Goal: Information Seeking & Learning: Check status

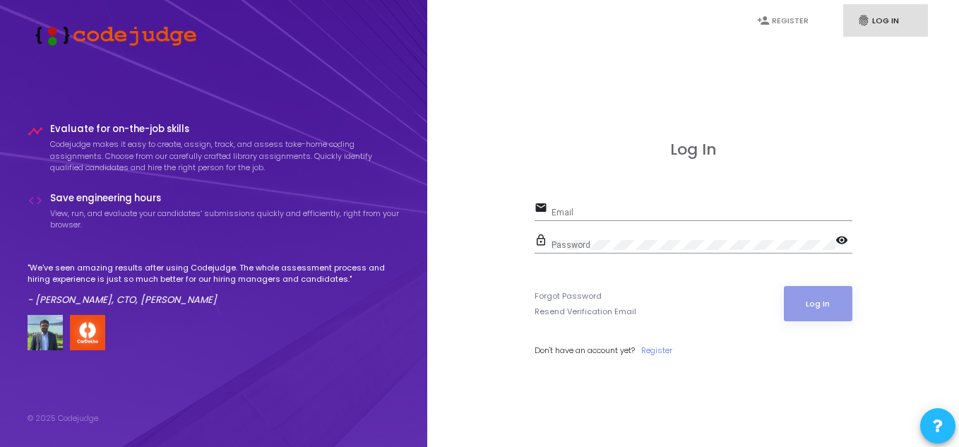
type input "prashanthas@worldoffinrep.com"
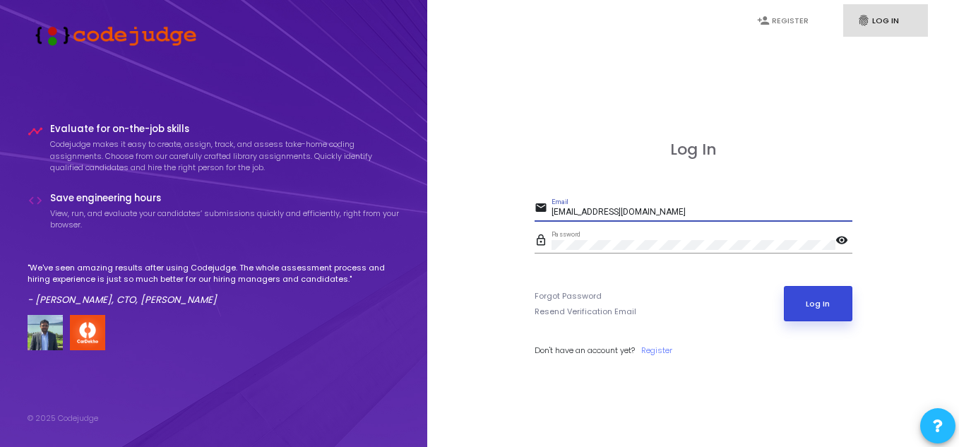
click at [828, 306] on button "Log In" at bounding box center [818, 303] width 68 height 35
click at [842, 236] on mat-icon "visibility" at bounding box center [843, 241] width 17 height 17
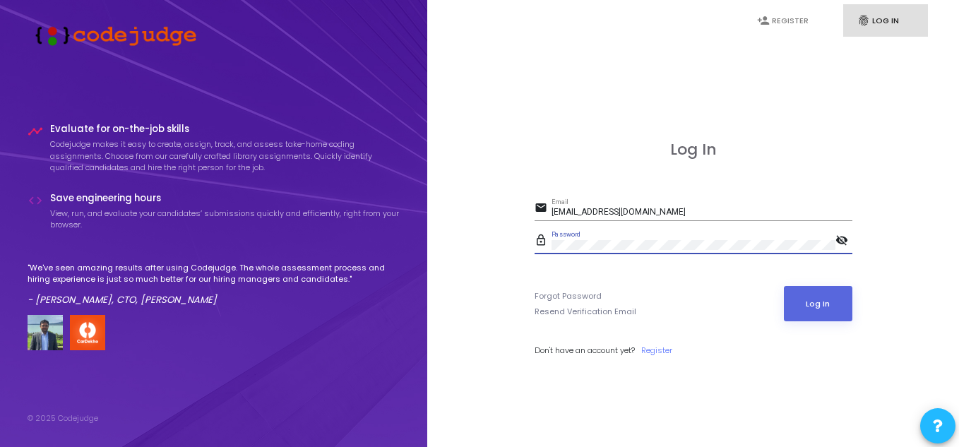
click at [818, 277] on form "email prashanthas@worldoffinrep.com Email lock_outline Password visibility_off …" at bounding box center [694, 277] width 318 height 158
click at [816, 299] on button "Log In" at bounding box center [818, 303] width 68 height 35
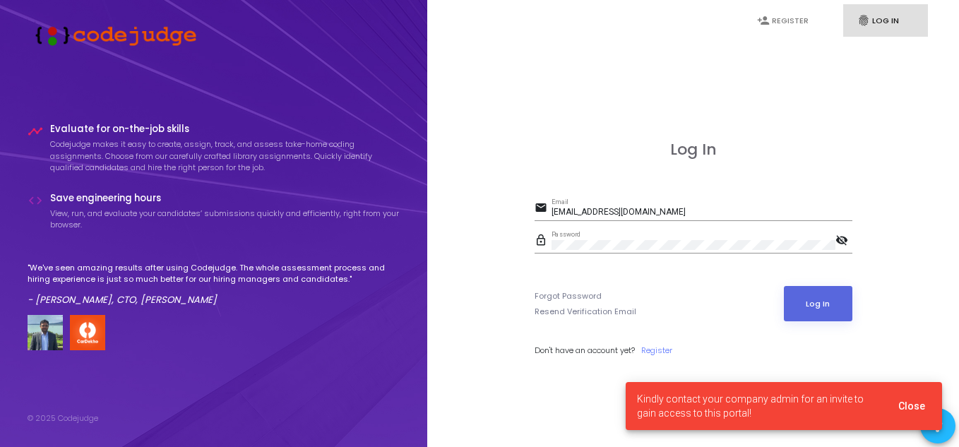
click at [731, 397] on span "Kindly contact your company admin for an invite to gain access to this portal!" at bounding box center [759, 406] width 244 height 28
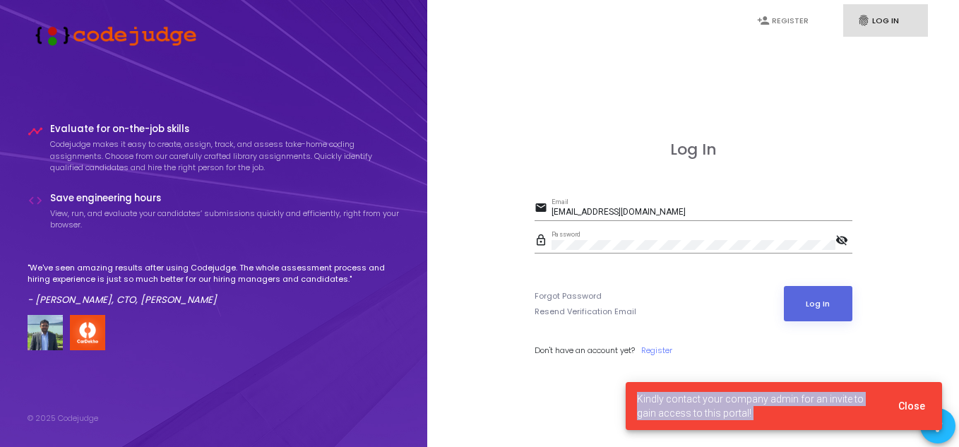
click at [731, 397] on span "Kindly contact your company admin for an invite to gain access to this portal!" at bounding box center [759, 406] width 244 height 28
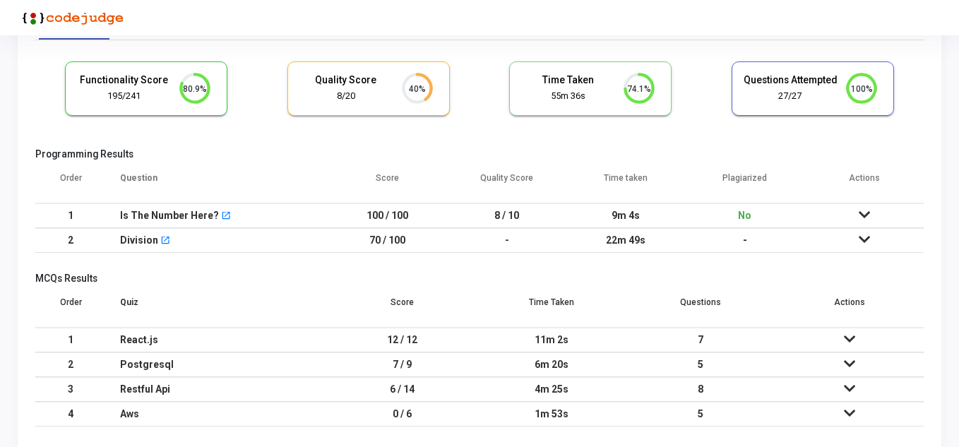
scroll to position [71, 0]
click at [616, 216] on td "9m 4s" at bounding box center [625, 215] width 119 height 25
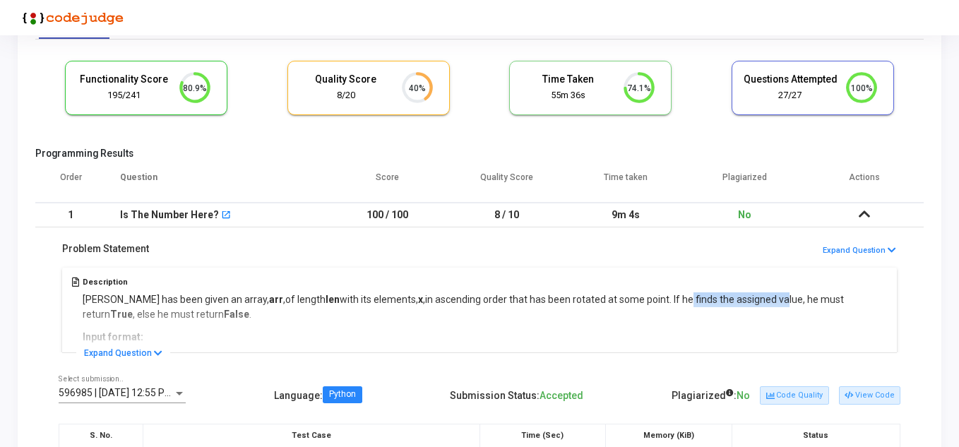
drag, startPoint x: 655, startPoint y: 295, endPoint x: 749, endPoint y: 295, distance: 93.2
click at [749, 295] on span "in ascending order that has been rotated at some point. If he finds the assigne…" at bounding box center [463, 307] width 761 height 26
click at [154, 349] on icon at bounding box center [158, 353] width 8 height 9
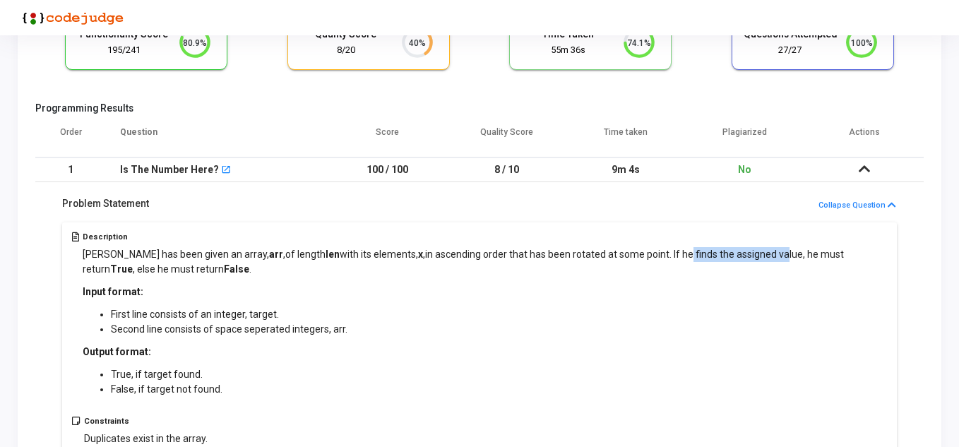
scroll to position [141, 0]
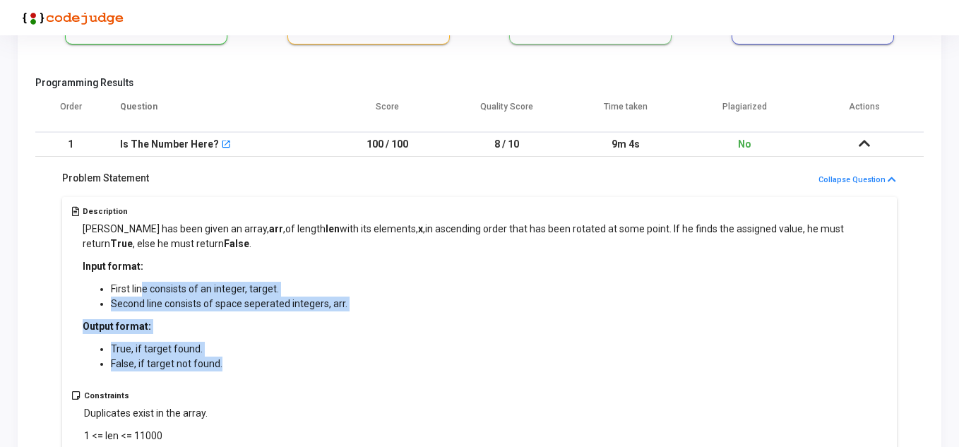
drag, startPoint x: 141, startPoint y: 286, endPoint x: 328, endPoint y: 368, distance: 204.3
click at [328, 368] on div "[PERSON_NAME] has been given an array, arr , of length len with its elements, x…" at bounding box center [485, 297] width 805 height 150
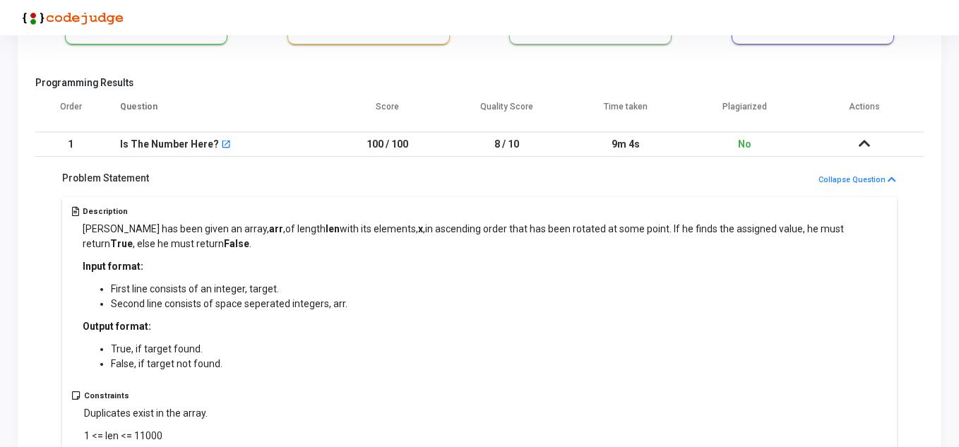
click at [134, 228] on span "[PERSON_NAME] has been given an array, arr ," at bounding box center [184, 228] width 203 height 11
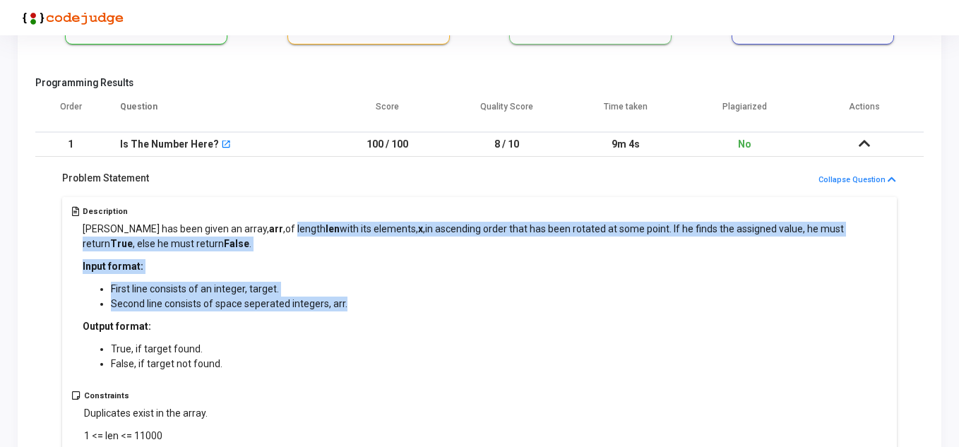
drag, startPoint x: 254, startPoint y: 229, endPoint x: 414, endPoint y: 305, distance: 177.5
click at [414, 305] on div "[PERSON_NAME] has been given an array, arr , of length len with its elements, x…" at bounding box center [485, 297] width 805 height 150
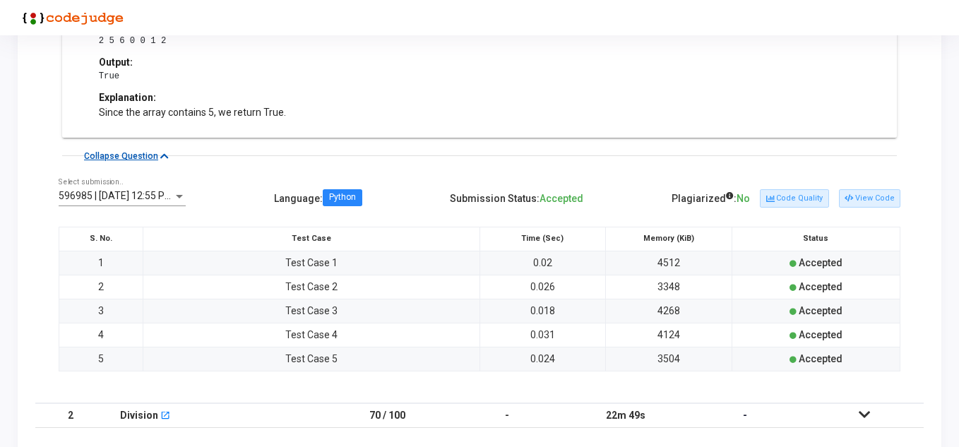
scroll to position [706, 0]
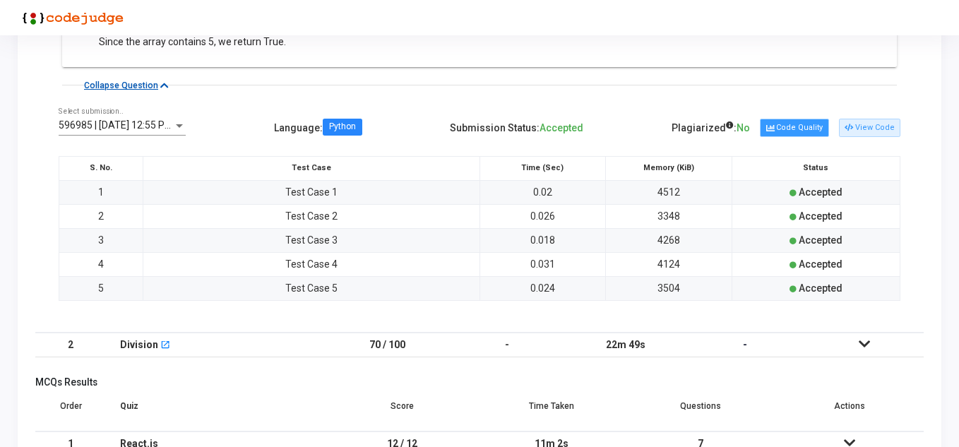
click at [819, 126] on button "Code Quality" at bounding box center [794, 128] width 68 height 18
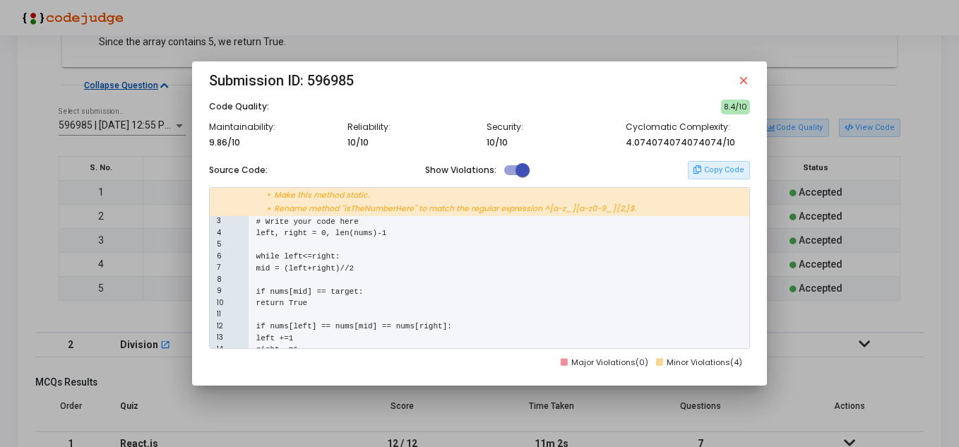
scroll to position [71, 0]
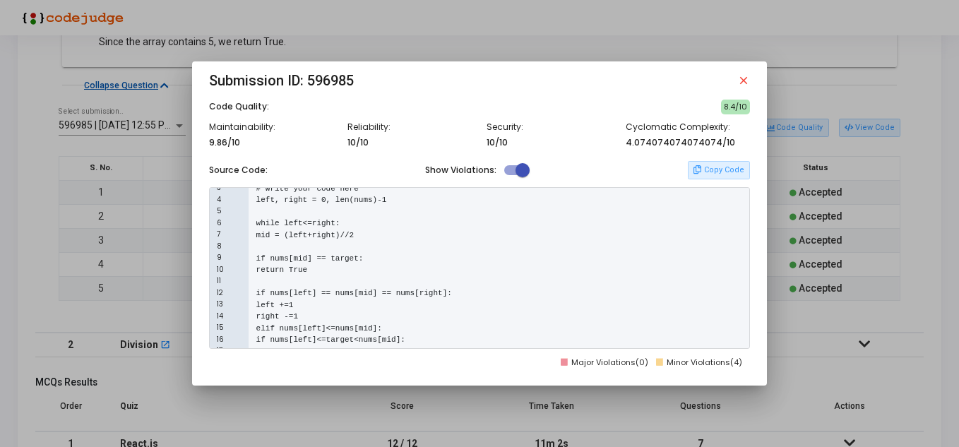
drag, startPoint x: 297, startPoint y: 216, endPoint x: 528, endPoint y: 317, distance: 251.4
click at [528, 317] on div "1 1 class Solution(): • Add inheritance from "object" or some other new-style c…" at bounding box center [480, 268] width 542 height 162
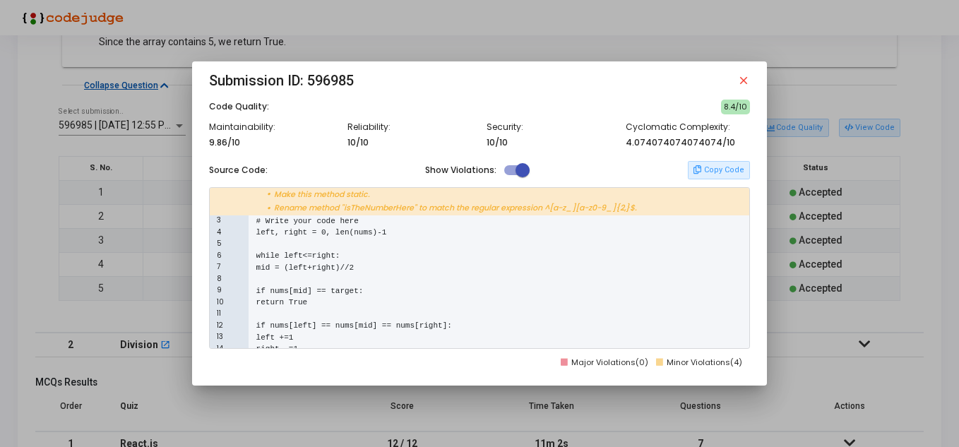
scroll to position [0, 0]
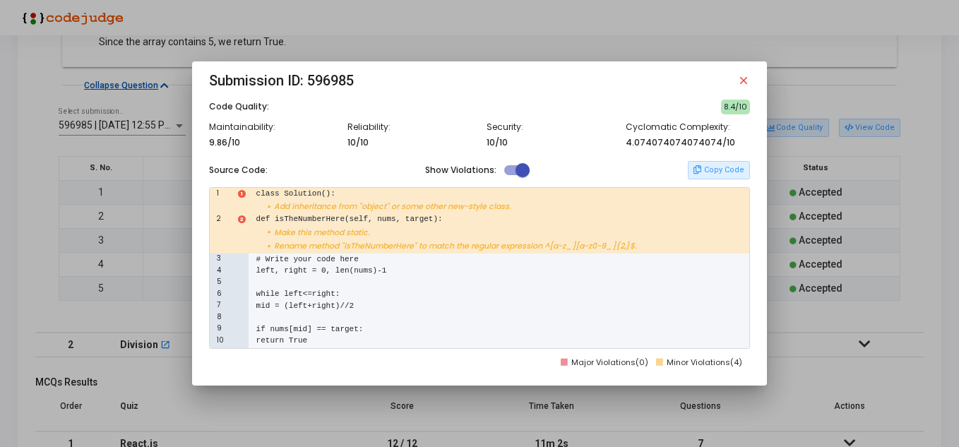
click at [741, 80] on mat-icon "close" at bounding box center [743, 80] width 13 height 13
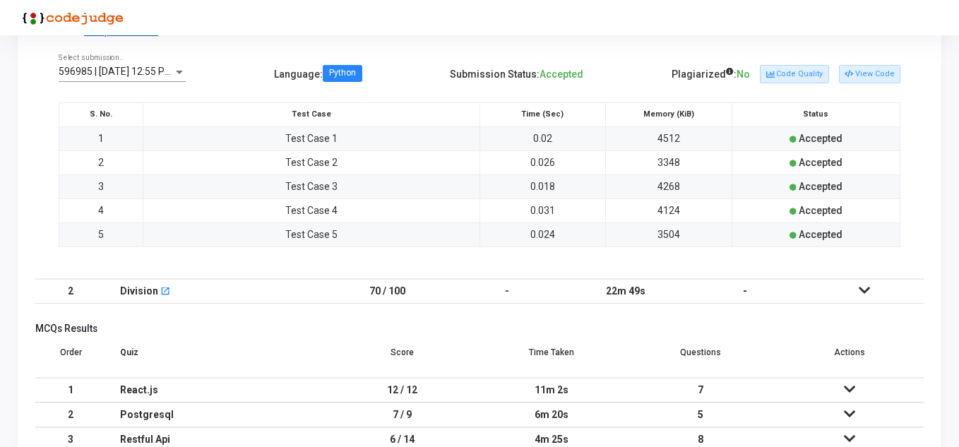
scroll to position [829, 0]
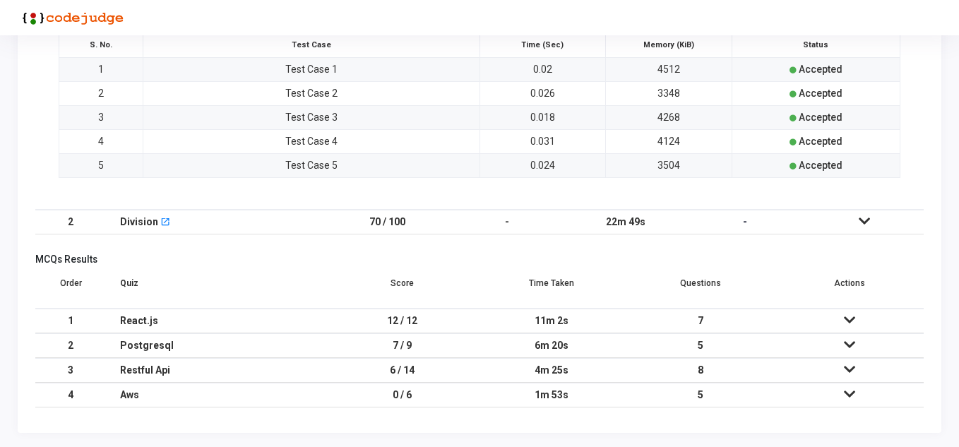
click at [401, 319] on td "12 / 12" at bounding box center [402, 321] width 149 height 25
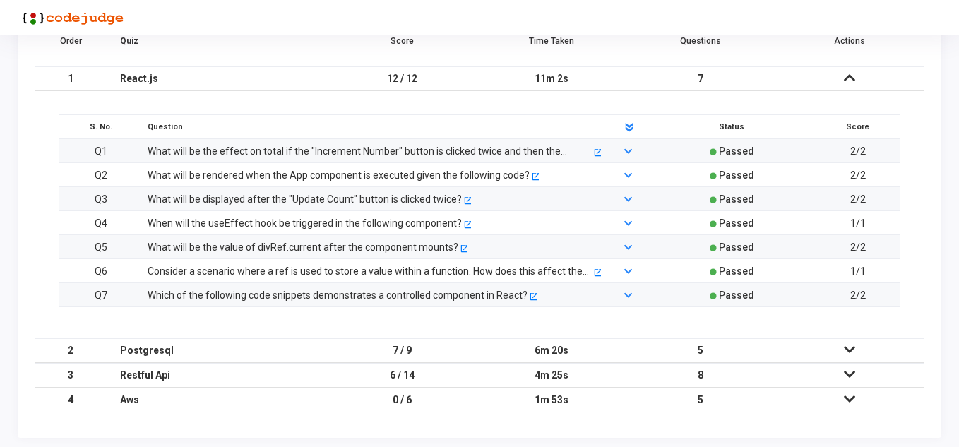
scroll to position [1076, 0]
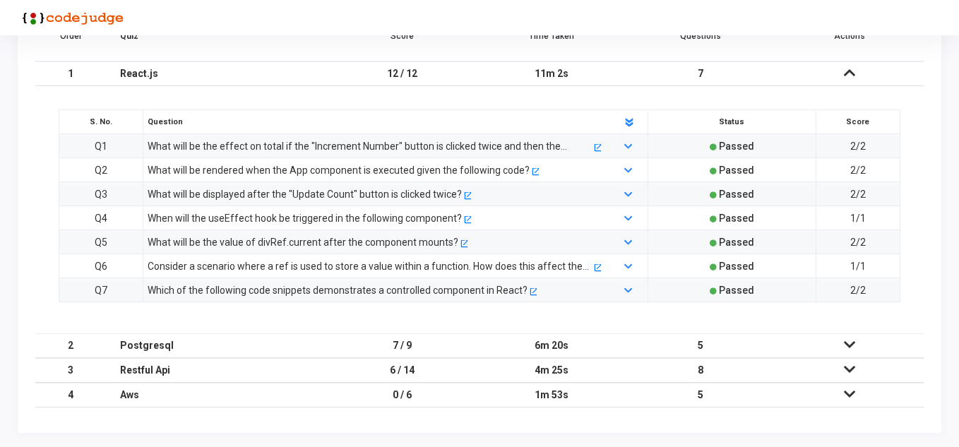
click at [172, 351] on div "Postgresql" at bounding box center [217, 345] width 194 height 23
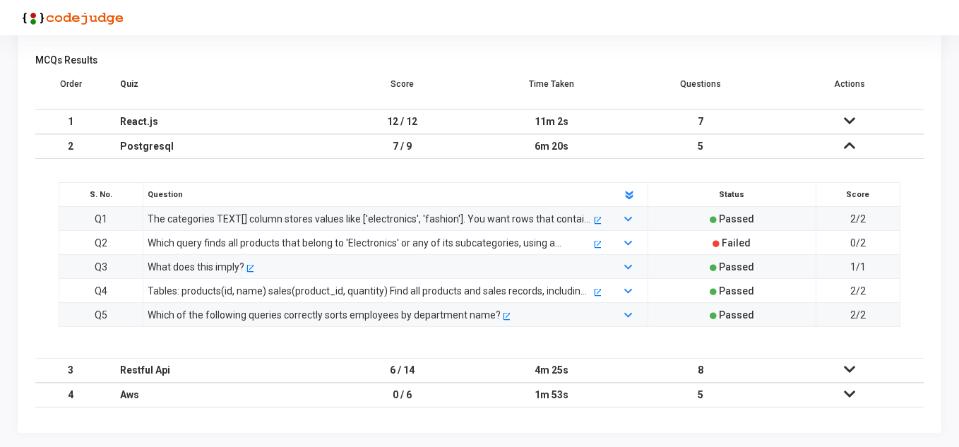
scroll to position [1028, 0]
